Goal: Task Accomplishment & Management: Manage account settings

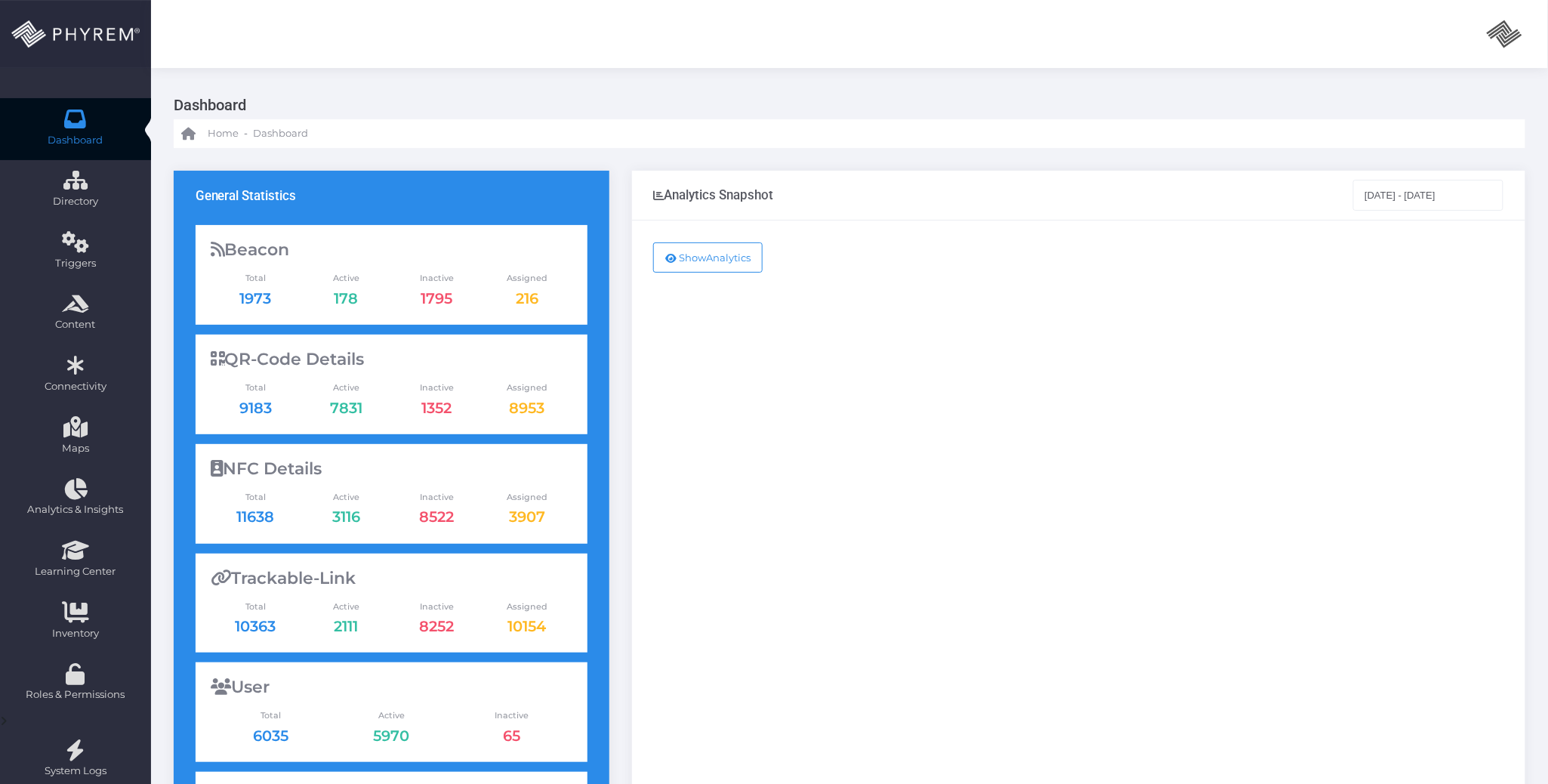
drag, startPoint x: 1009, startPoint y: 379, endPoint x: 889, endPoint y: 390, distance: 120.5
click at [1007, 382] on div "Show Analytics" at bounding box center [1078, 614] width 893 height 788
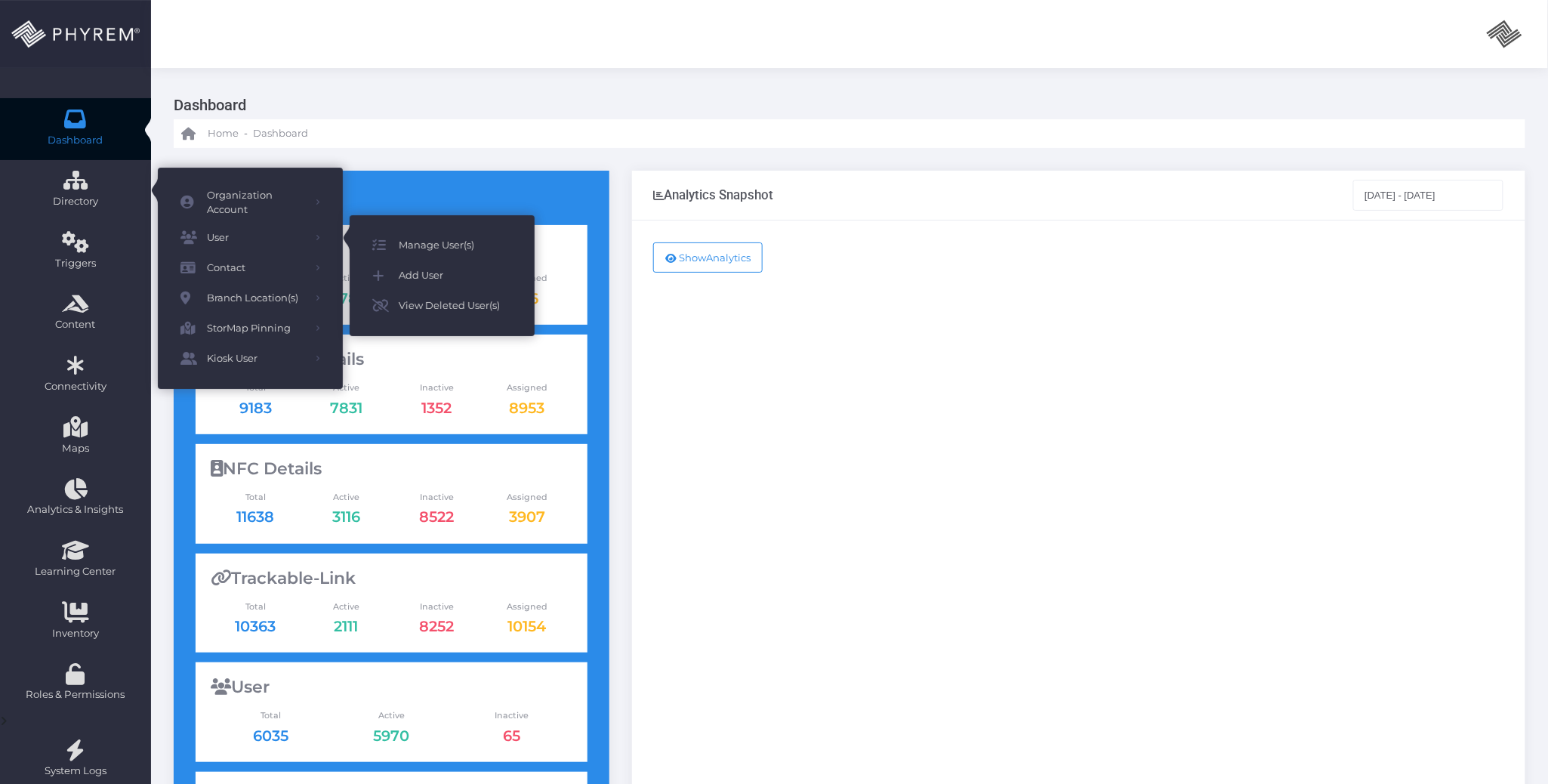
drag, startPoint x: 406, startPoint y: 234, endPoint x: 446, endPoint y: 231, distance: 40.1
click at [406, 236] on span "Manage User(s)" at bounding box center [455, 245] width 113 height 19
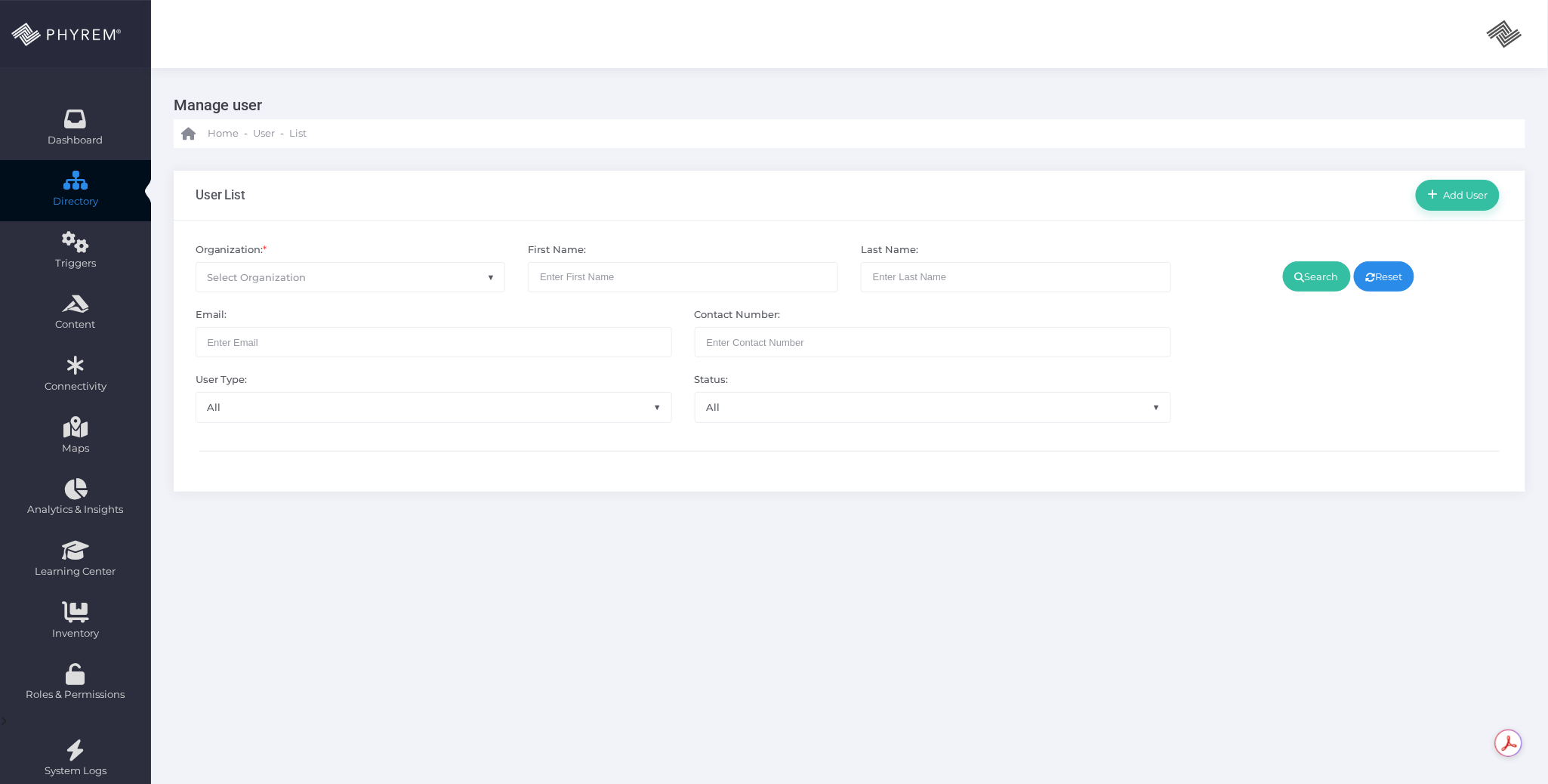
click at [373, 285] on span "Select Organization" at bounding box center [350, 277] width 309 height 29
type input "pinnacl"
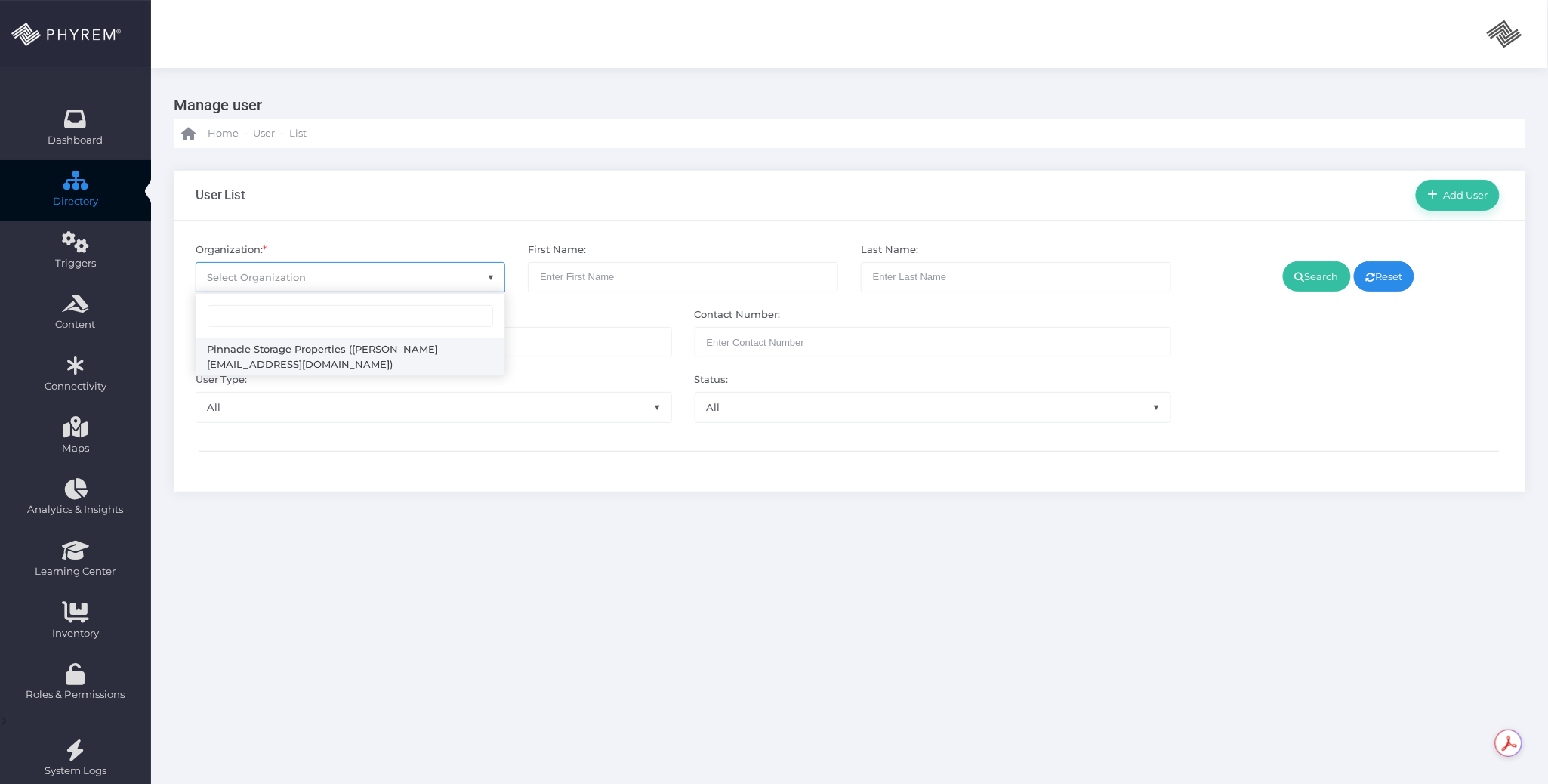
select select "4799"
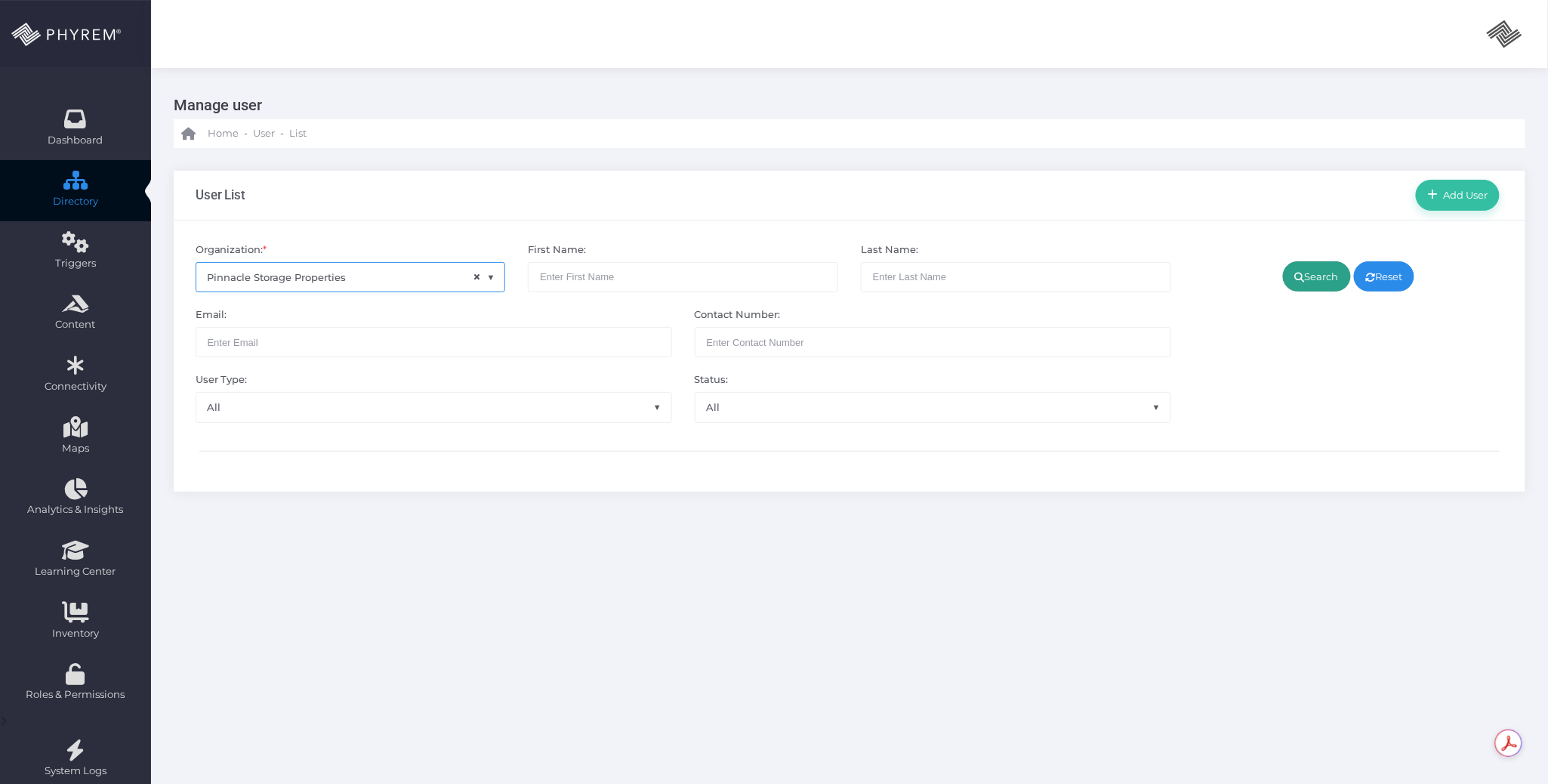
click at [1295, 277] on icon at bounding box center [1299, 277] width 10 height 0
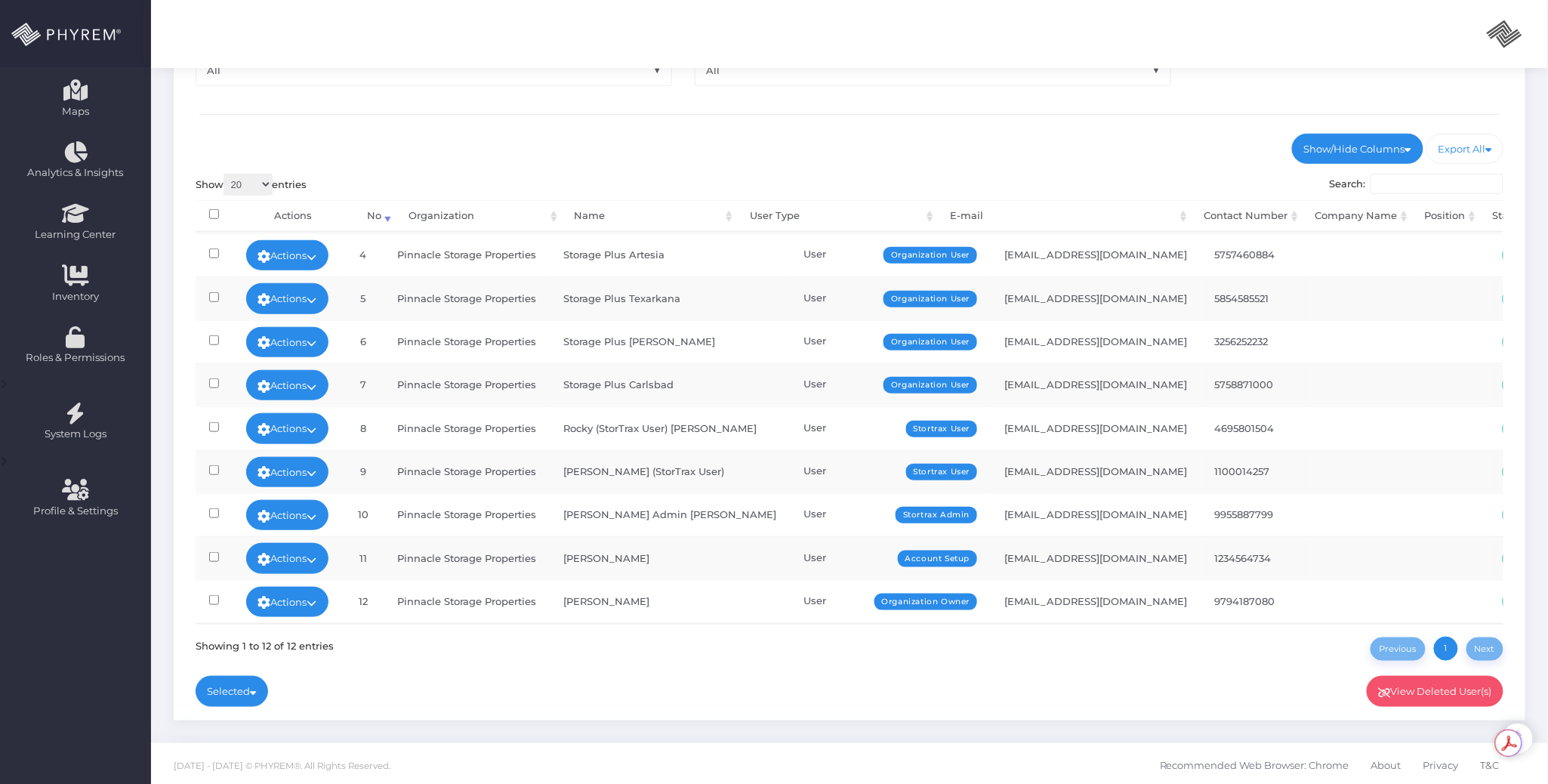
scroll to position [341, 0]
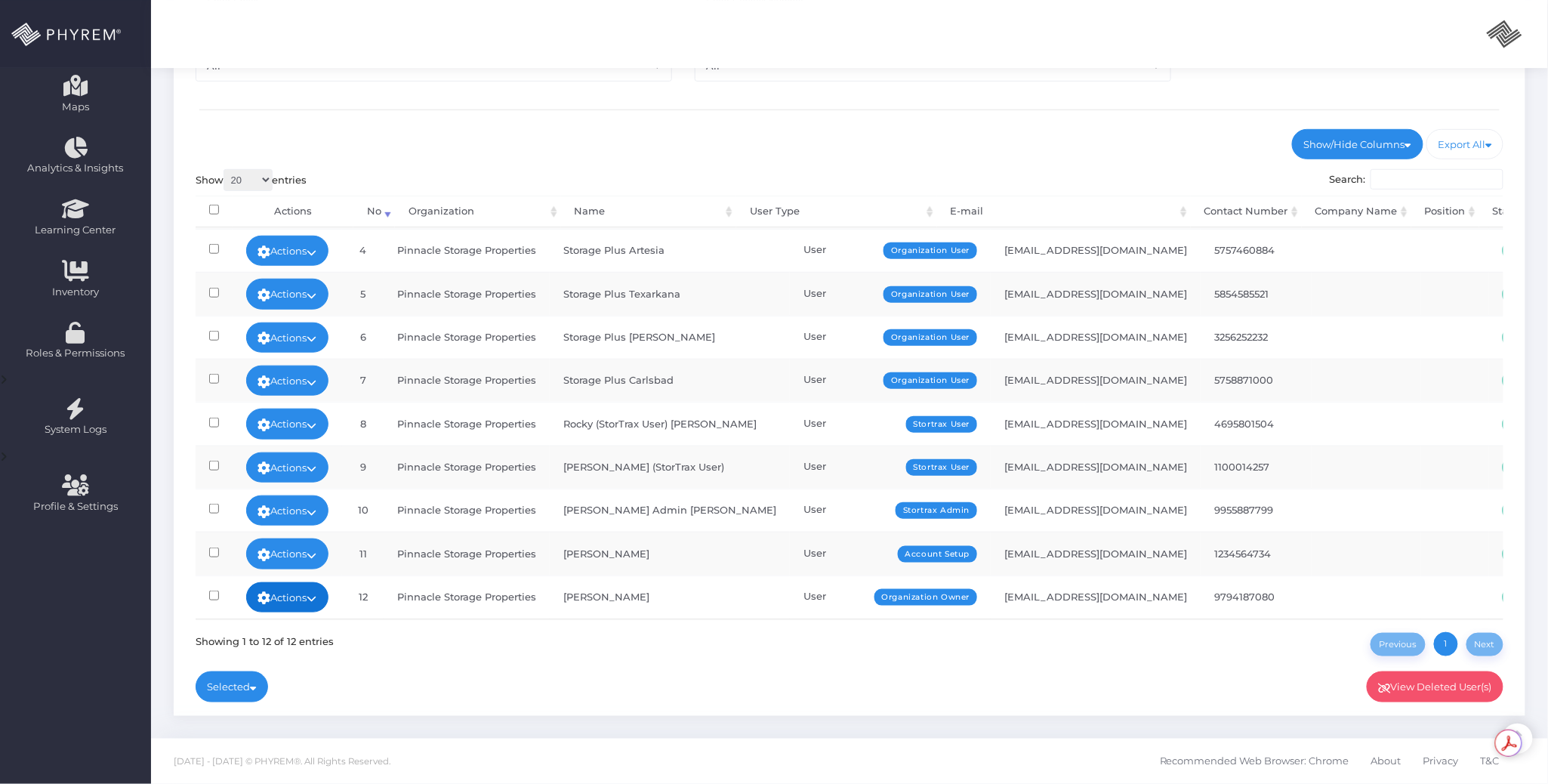
click at [317, 598] on icon at bounding box center [312, 598] width 10 height 0
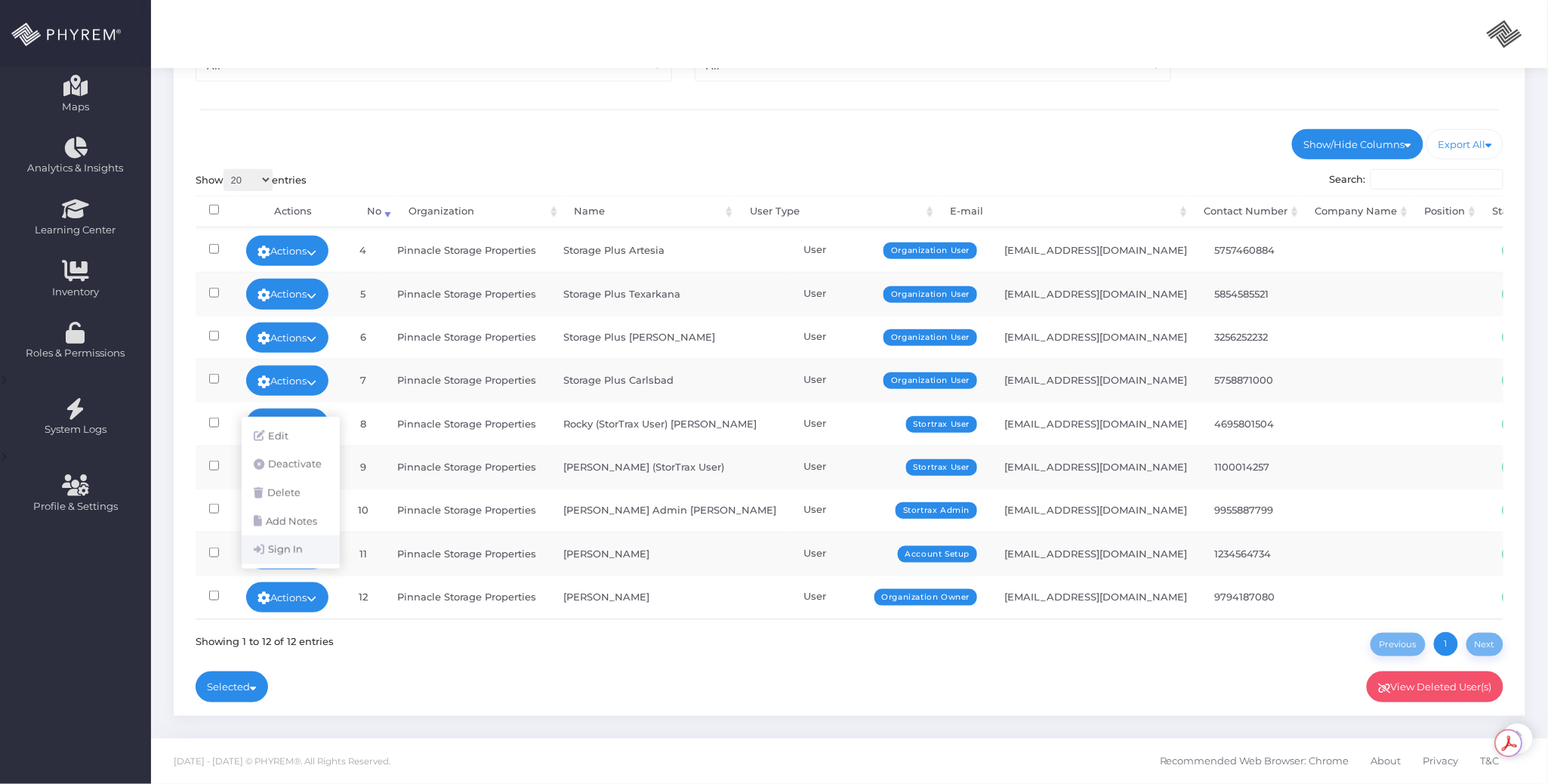
click at [303, 553] on link "Sign In" at bounding box center [290, 550] width 98 height 29
